Goal: Check status

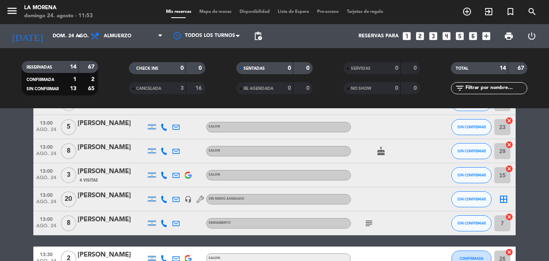
scroll to position [120, 0]
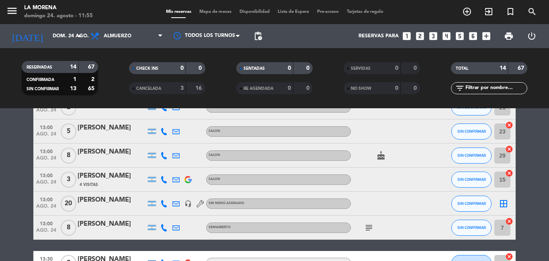
click at [111, 200] on div "[PERSON_NAME]" at bounding box center [112, 200] width 68 height 10
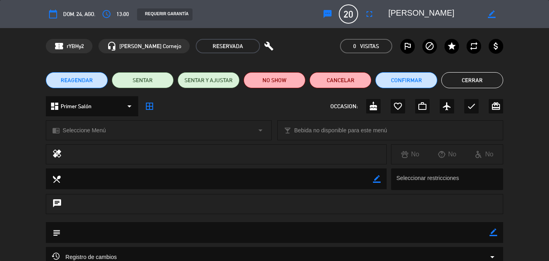
click at [465, 86] on button "Cerrar" at bounding box center [472, 80] width 62 height 16
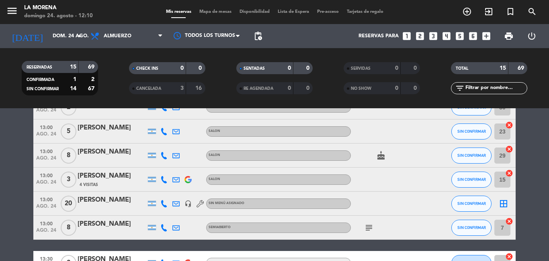
click at [90, 198] on div "[PERSON_NAME]" at bounding box center [112, 200] width 68 height 10
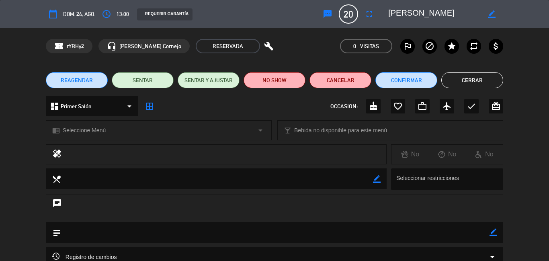
click at [464, 78] on button "Cerrar" at bounding box center [472, 80] width 62 height 16
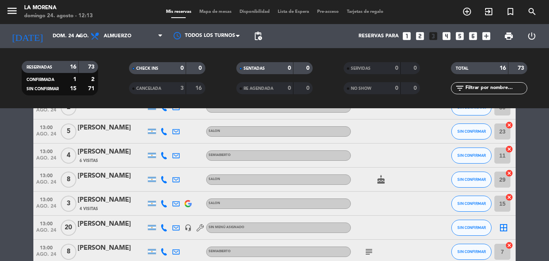
click at [98, 230] on div "[PERSON_NAME]" at bounding box center [112, 224] width 68 height 10
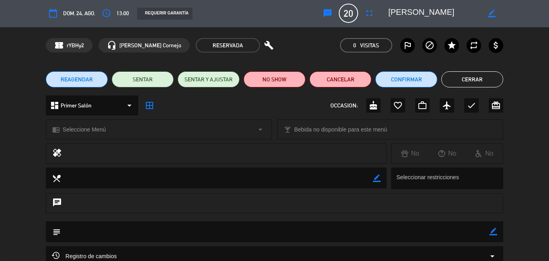
scroll to position [0, 0]
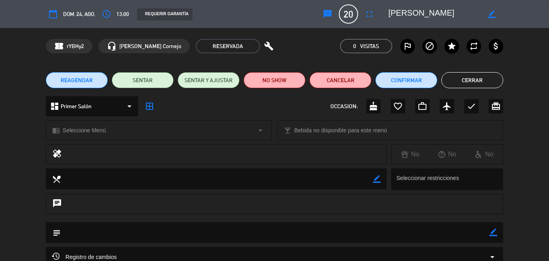
click at [468, 73] on button "Cerrar" at bounding box center [472, 80] width 62 height 16
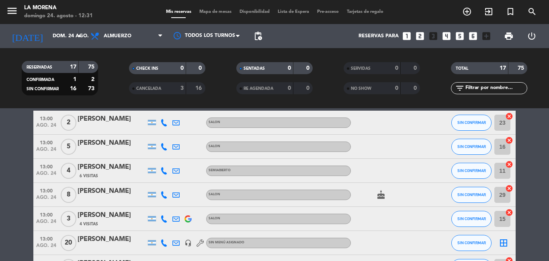
scroll to position [120, 0]
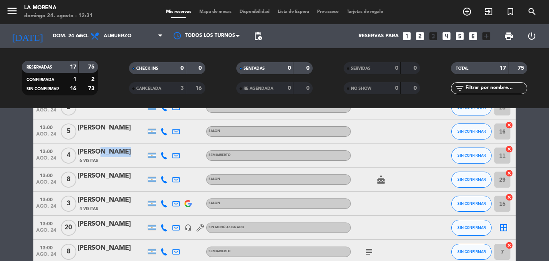
drag, startPoint x: 96, startPoint y: 152, endPoint x: 117, endPoint y: 154, distance: 20.6
click at [117, 154] on div "[PERSON_NAME]" at bounding box center [112, 152] width 68 height 10
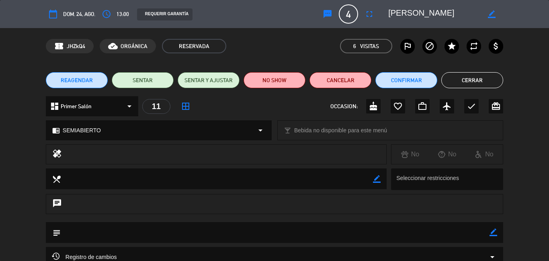
click at [478, 82] on button "Cerrar" at bounding box center [472, 80] width 62 height 16
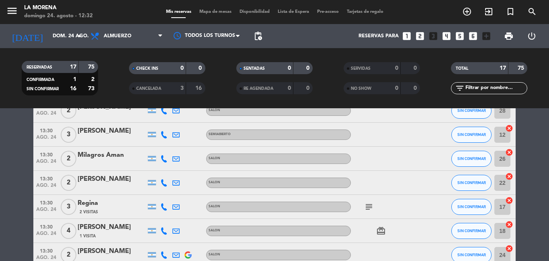
scroll to position [361, 0]
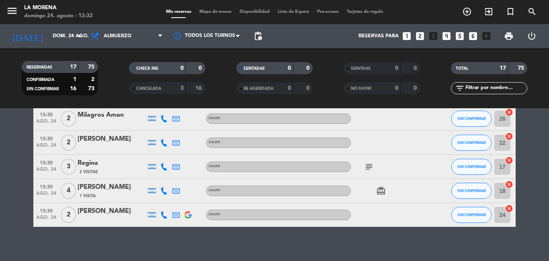
click at [112, 212] on div "[PERSON_NAME]" at bounding box center [112, 211] width 68 height 10
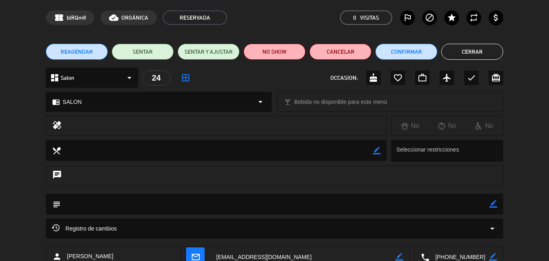
scroll to position [0, 0]
